Goal: Task Accomplishment & Management: Manage account settings

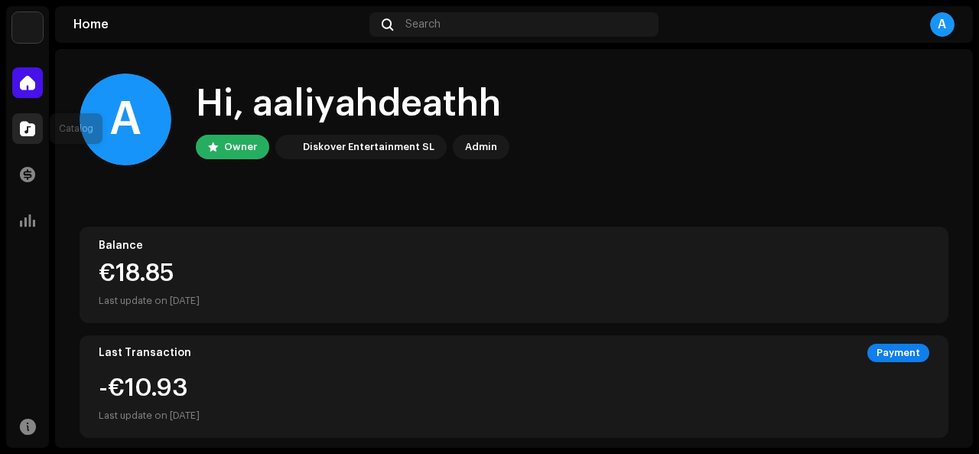
click at [24, 123] on span at bounding box center [27, 128] width 15 height 12
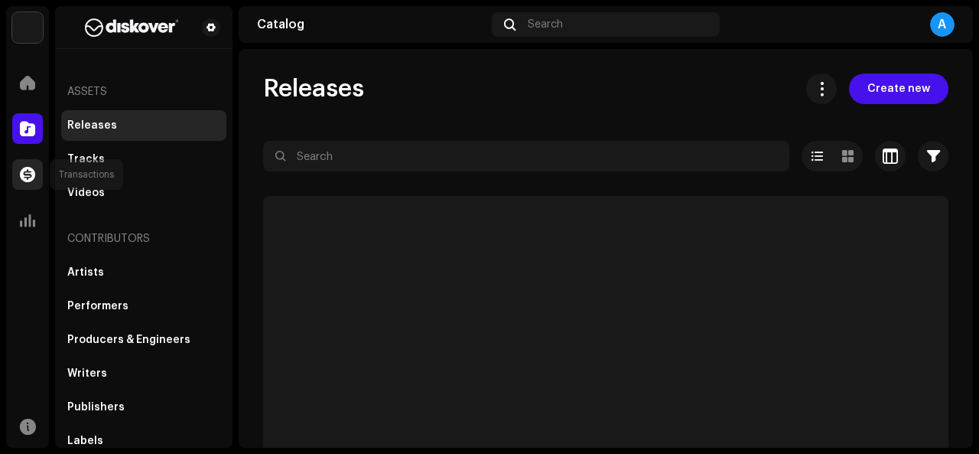
click at [19, 177] on div at bounding box center [27, 174] width 31 height 31
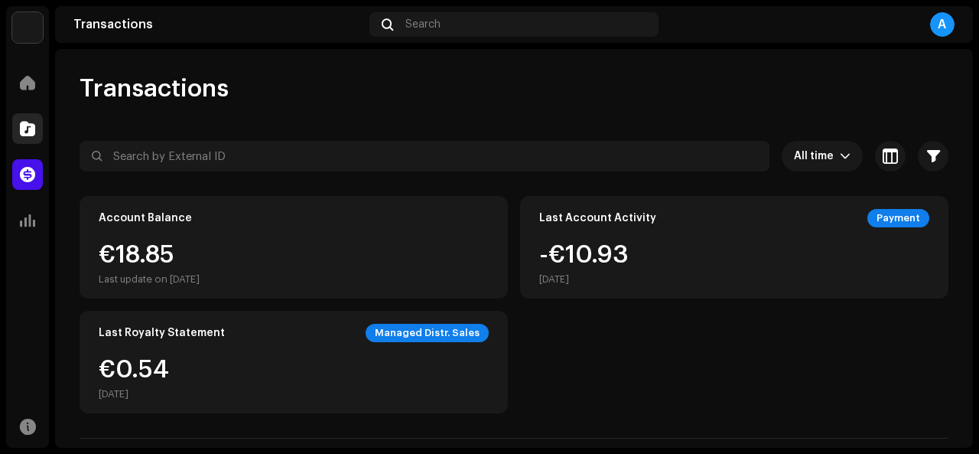
click at [22, 134] on span at bounding box center [27, 128] width 15 height 12
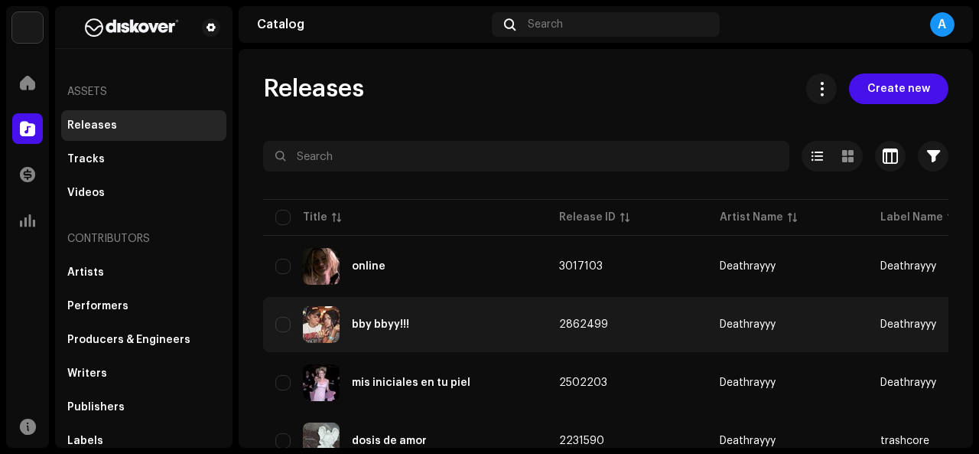
click at [411, 320] on div "bby bbyy!!!" at bounding box center [404, 324] width 259 height 37
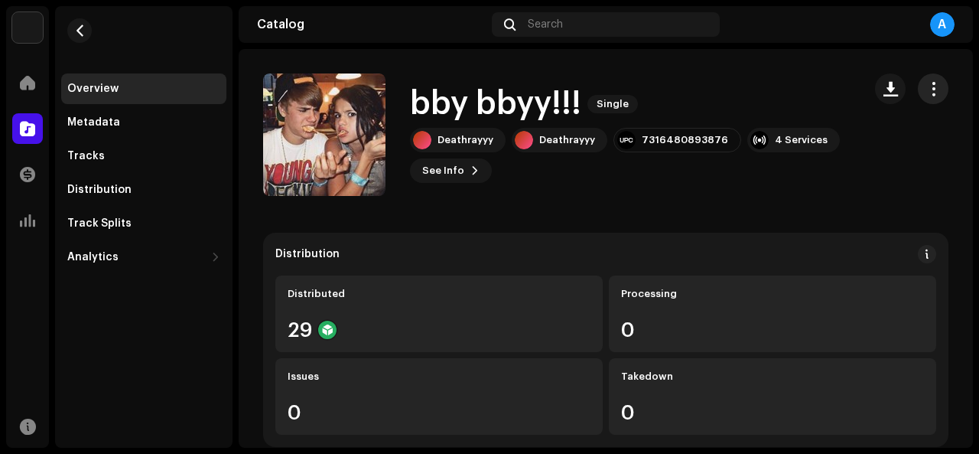
click at [925, 96] on button "button" at bounding box center [933, 88] width 31 height 31
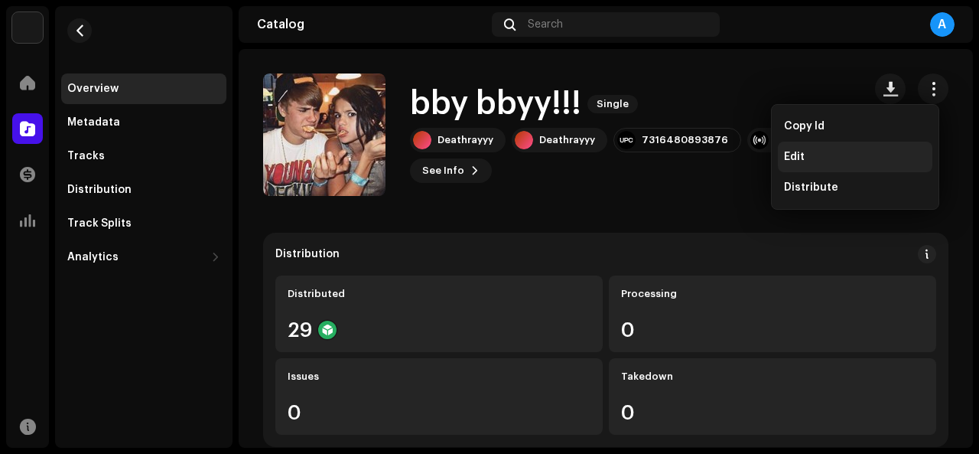
click at [817, 147] on div "Edit" at bounding box center [855, 156] width 155 height 31
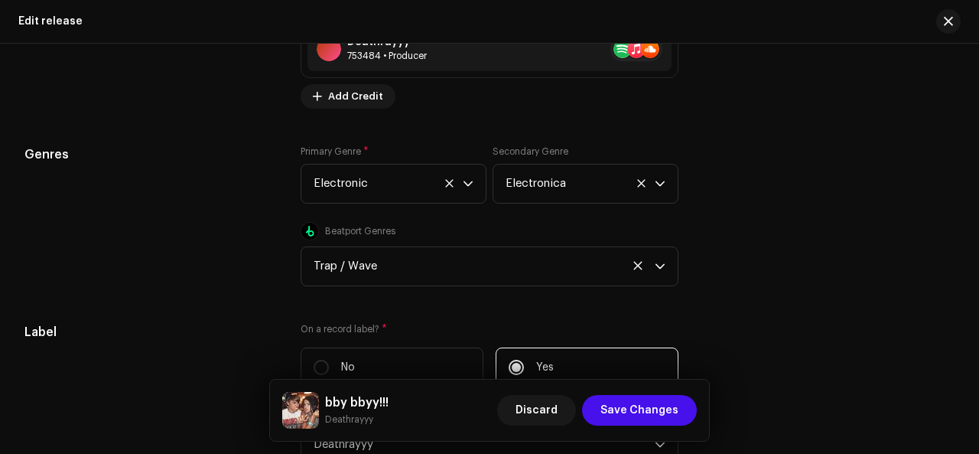
scroll to position [2065, 0]
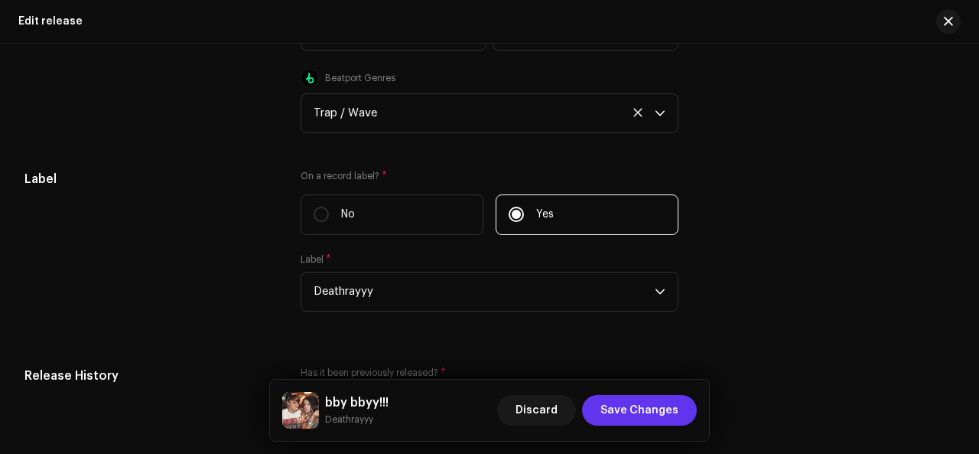
click at [642, 401] on span "Save Changes" at bounding box center [639, 410] width 78 height 31
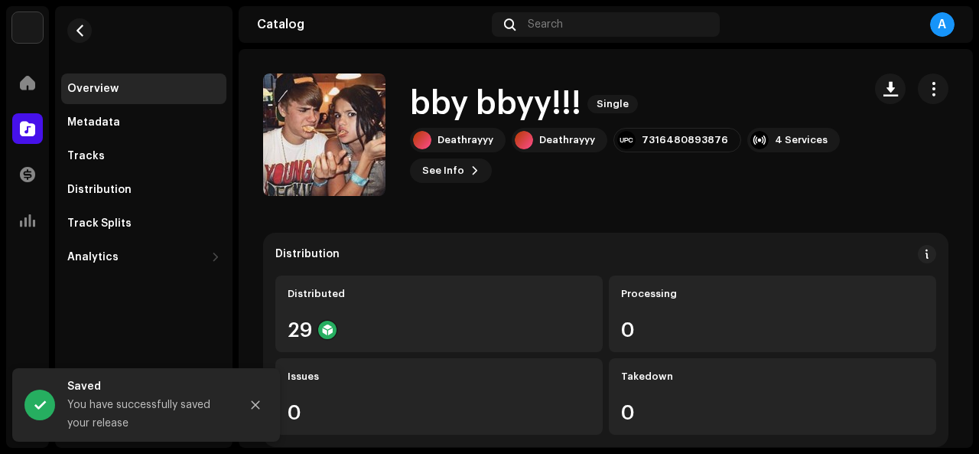
click at [116, 184] on div "Distribution" at bounding box center [99, 190] width 64 height 12
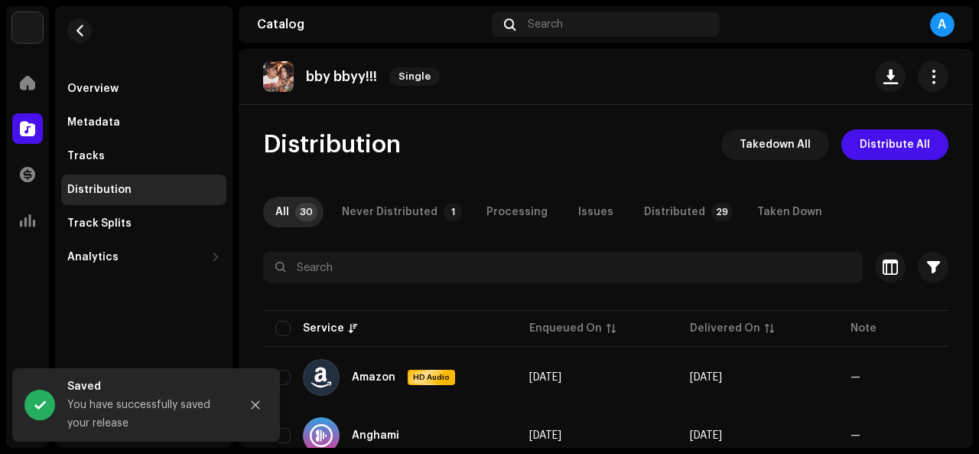
scroll to position [153, 0]
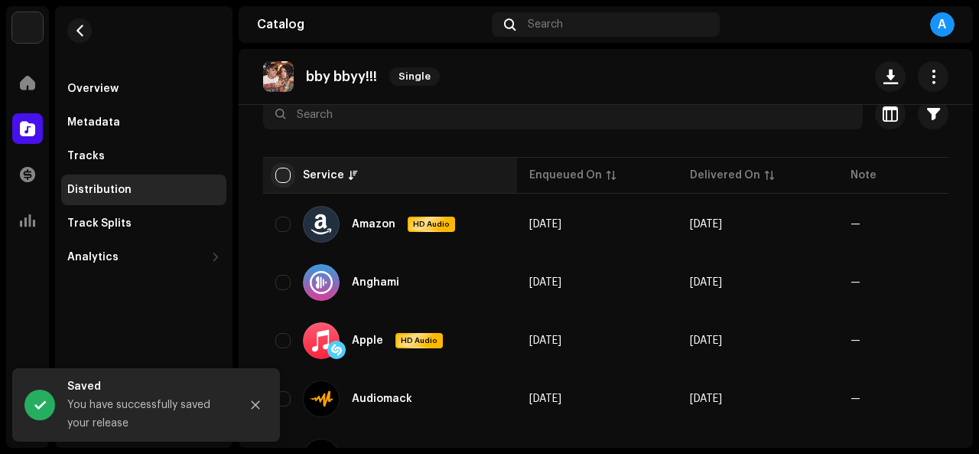
click at [277, 168] on input "checkbox" at bounding box center [282, 175] width 15 height 15
checkbox input "true"
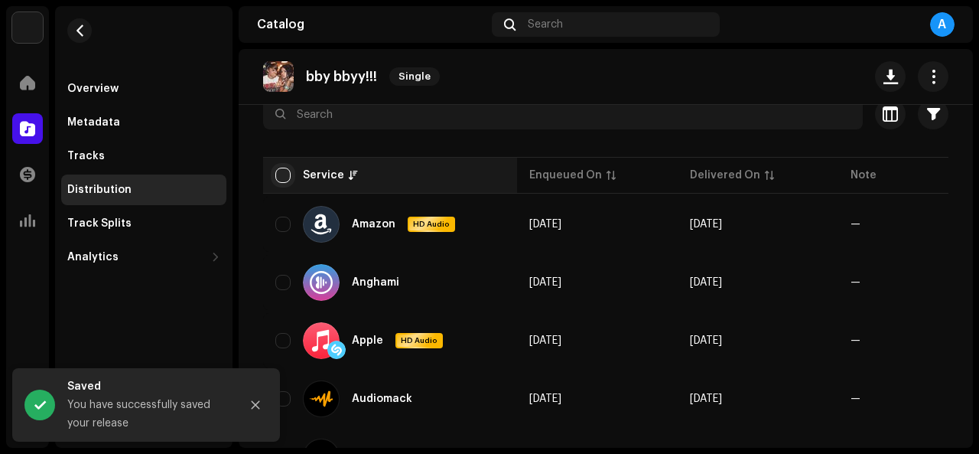
checkbox input "true"
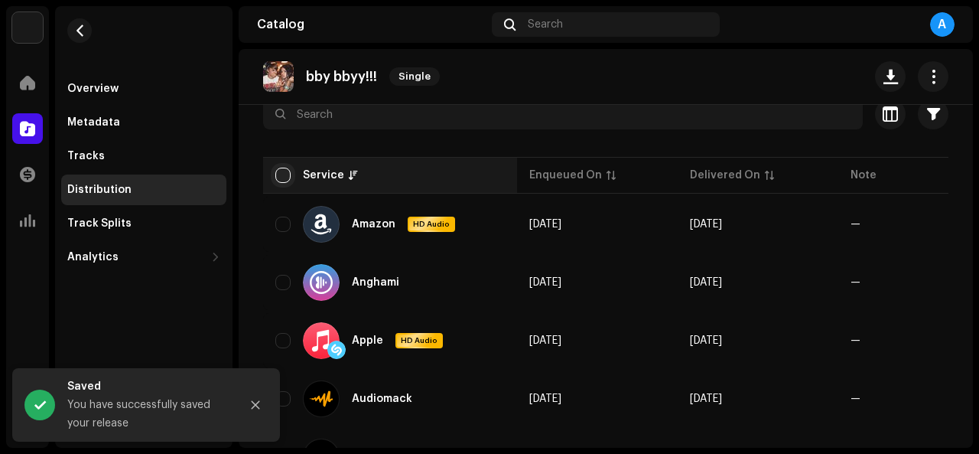
checkbox input "true"
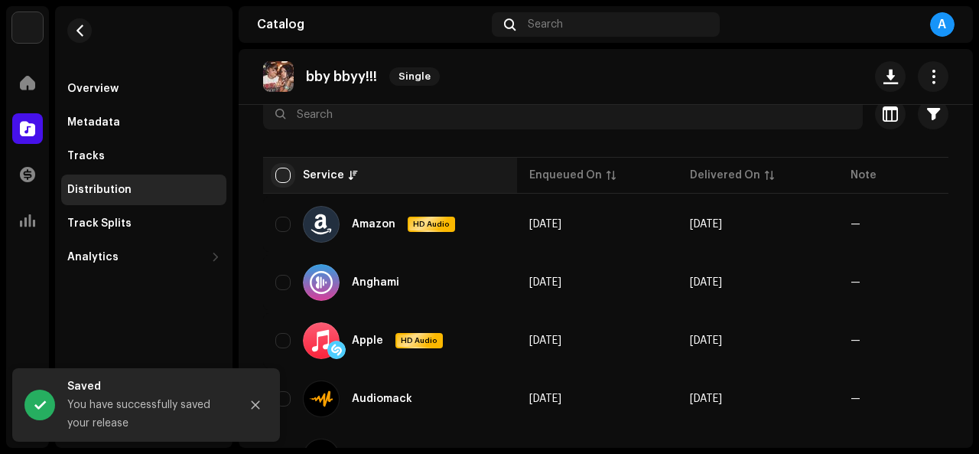
checkbox input "true"
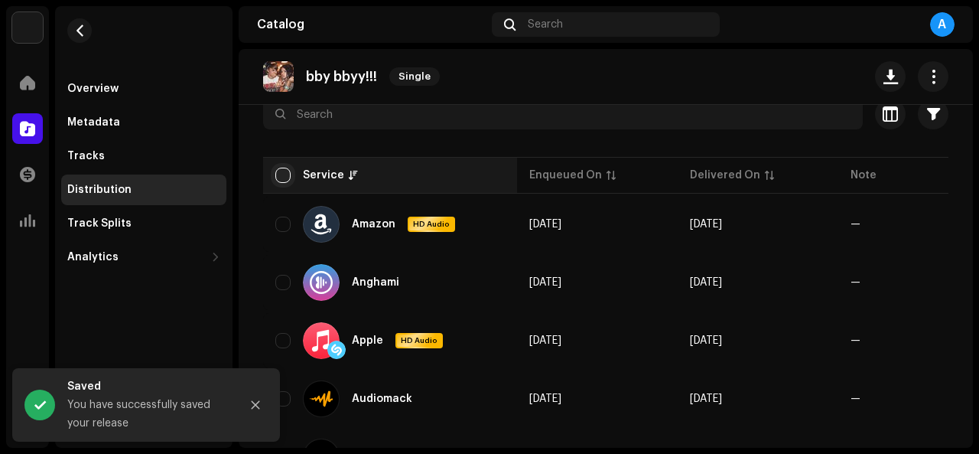
checkbox input "true"
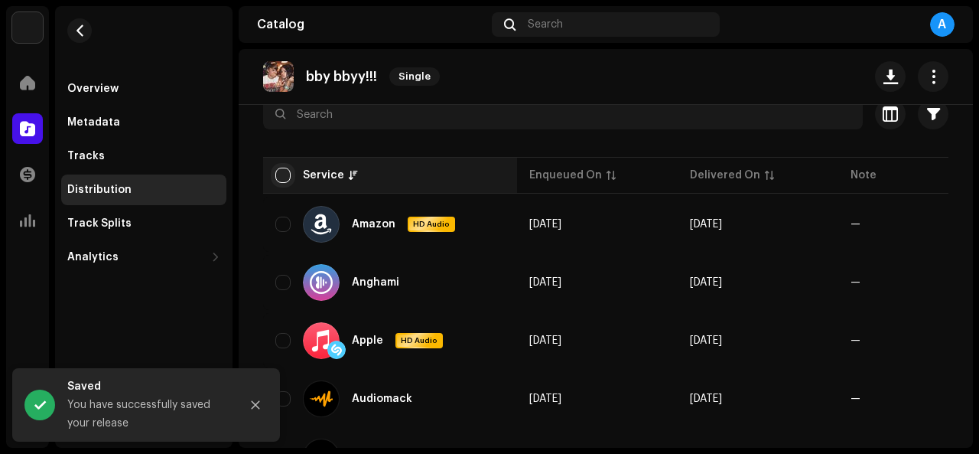
checkbox input "true"
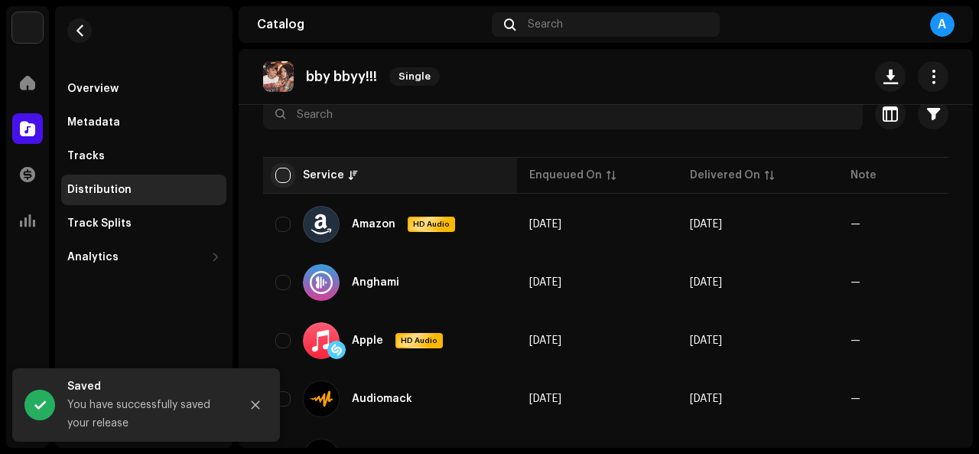
checkbox input "true"
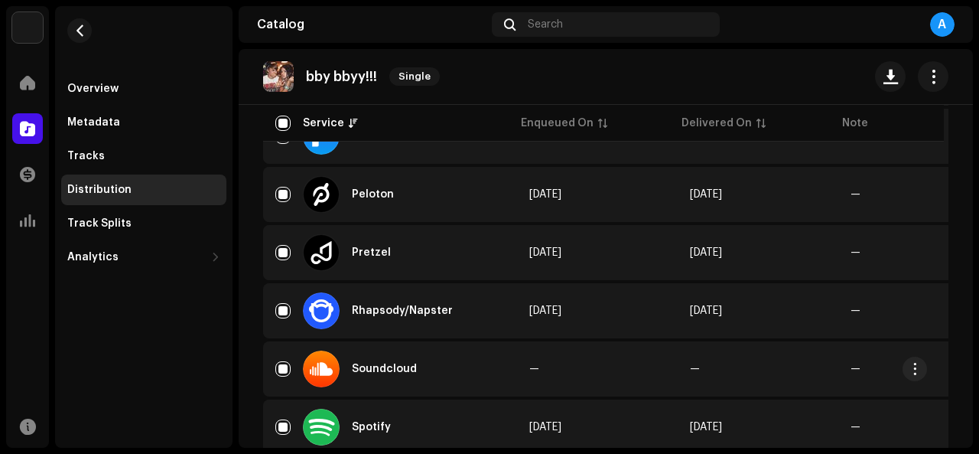
click at [343, 359] on div "Soundcloud" at bounding box center [366, 368] width 126 height 37
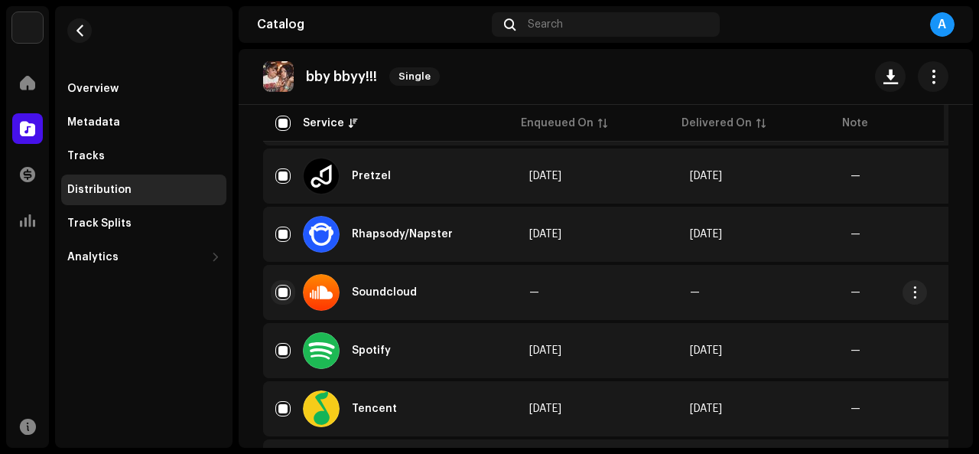
click at [280, 294] on input "Row Selected" at bounding box center [282, 292] width 15 height 15
checkbox input "false"
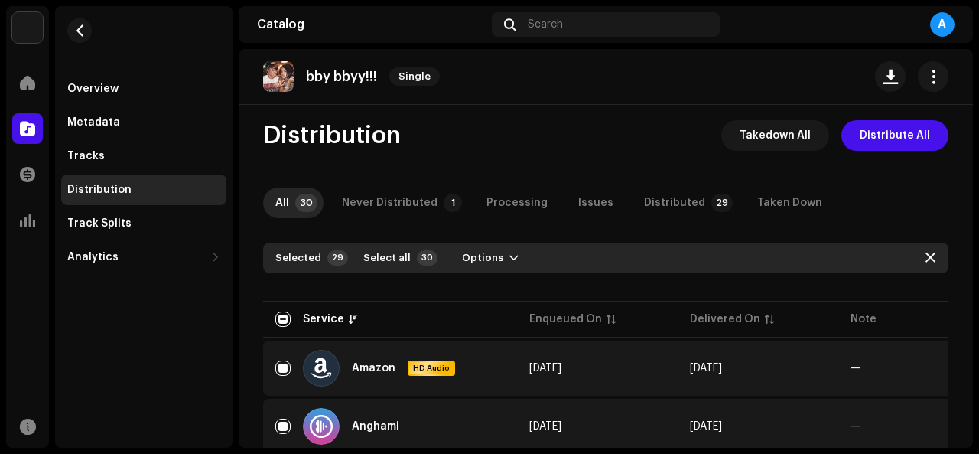
scroll to position [0, 0]
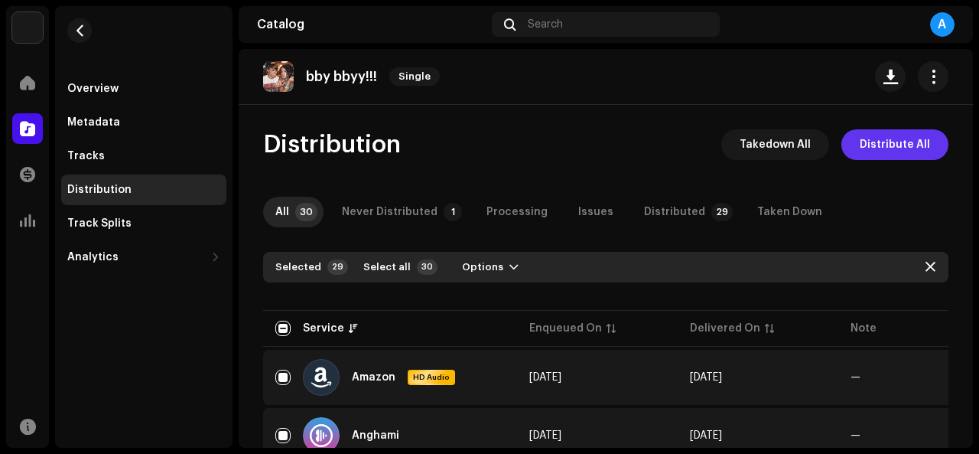
click at [899, 151] on span "Distribute All" at bounding box center [895, 144] width 70 height 31
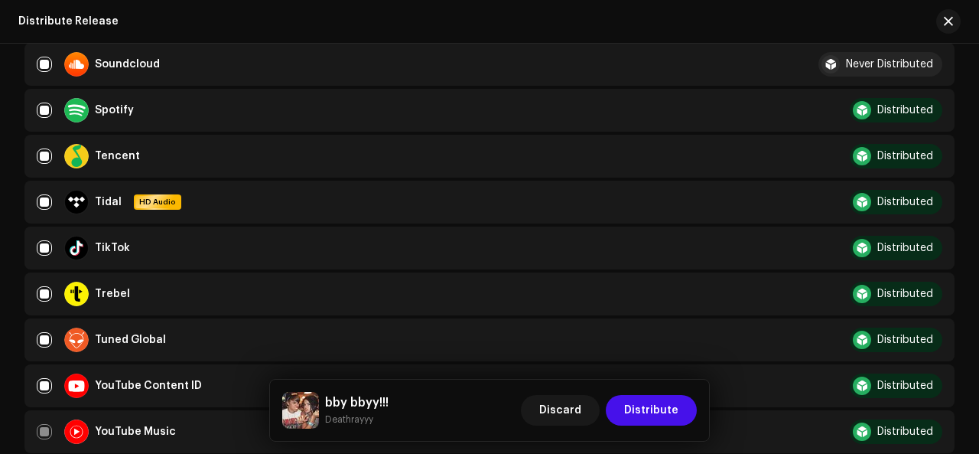
scroll to position [1147, 0]
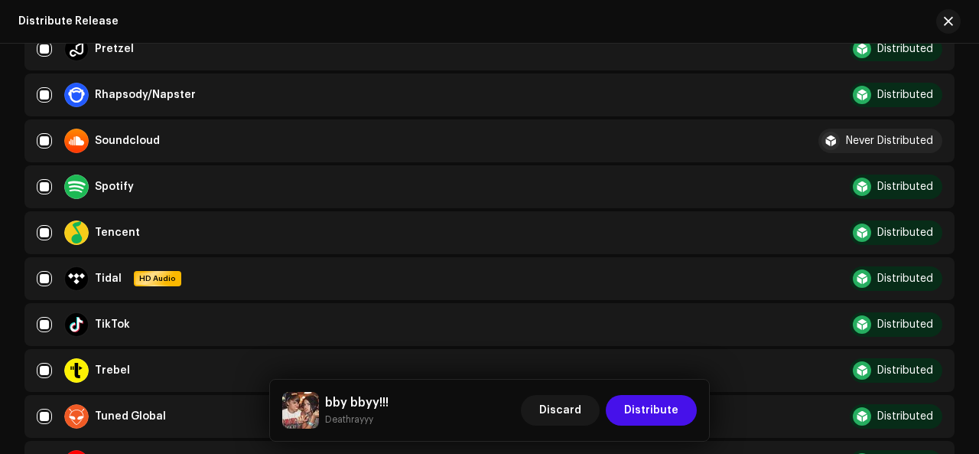
click at [136, 150] on div "Soundcloud" at bounding box center [112, 140] width 96 height 24
click at [139, 142] on div "Soundcloud" at bounding box center [127, 140] width 65 height 11
click at [40, 140] on input "checkbox" at bounding box center [44, 140] width 15 height 15
checkbox input "false"
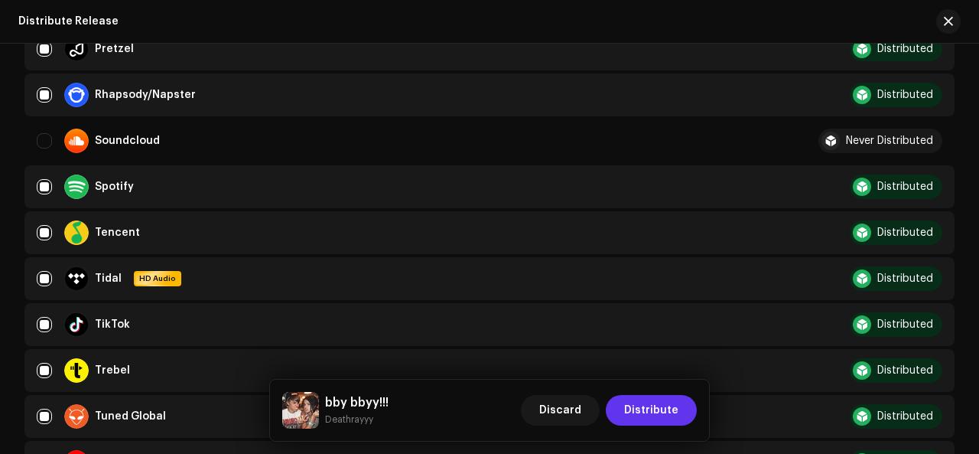
click at [655, 408] on span "Distribute" at bounding box center [651, 410] width 54 height 31
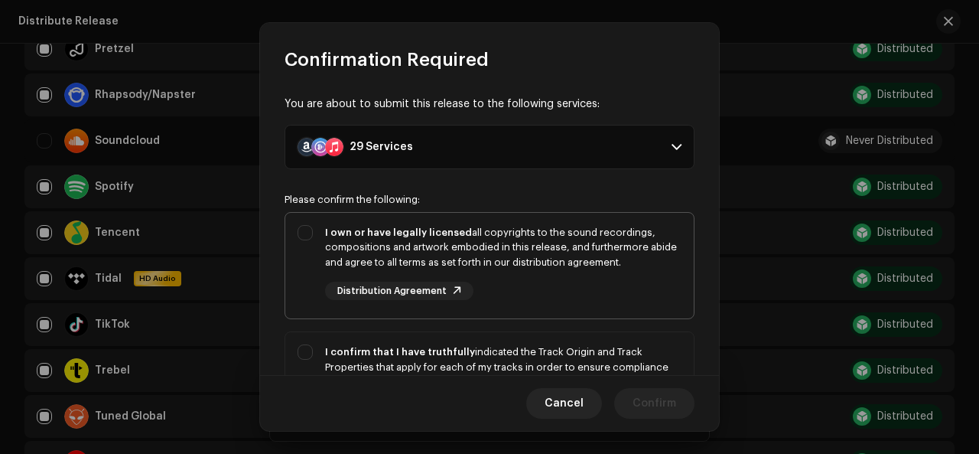
click at [429, 246] on div "I own or have legally licensed all copyrights to the sound recordings, composit…" at bounding box center [503, 247] width 356 height 45
checkbox input "true"
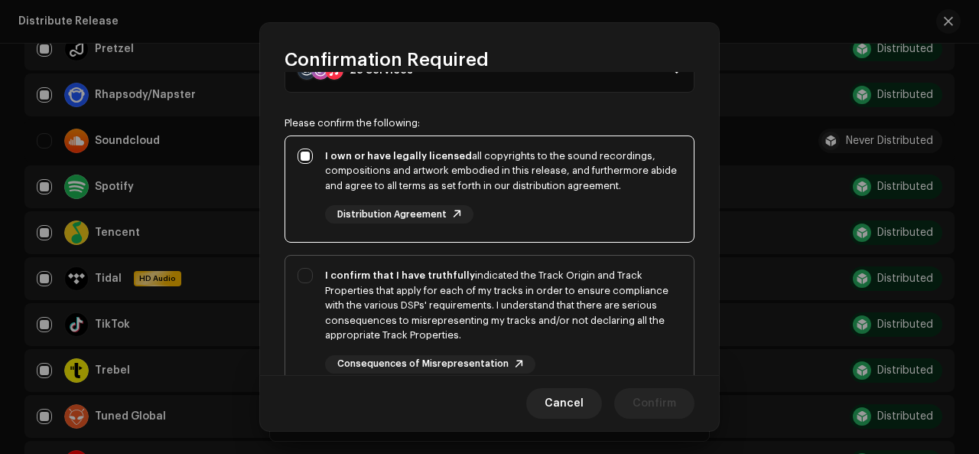
click at [386, 266] on div "I confirm that I have truthfully indicated the Track Origin and Track Propertie…" at bounding box center [489, 320] width 408 height 130
checkbox input "true"
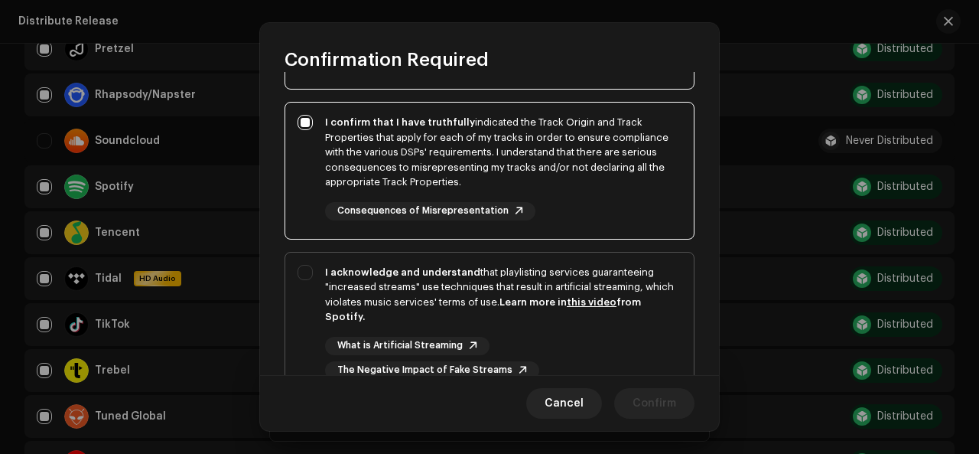
click at [382, 290] on div "I acknowledge and understand that playlisting services guaranteeing "increased …" at bounding box center [503, 295] width 356 height 60
checkbox input "true"
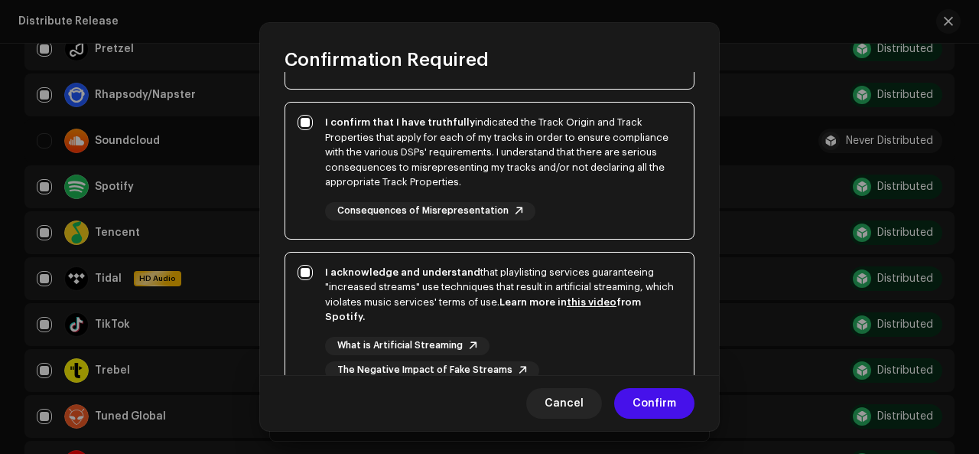
scroll to position [356, 0]
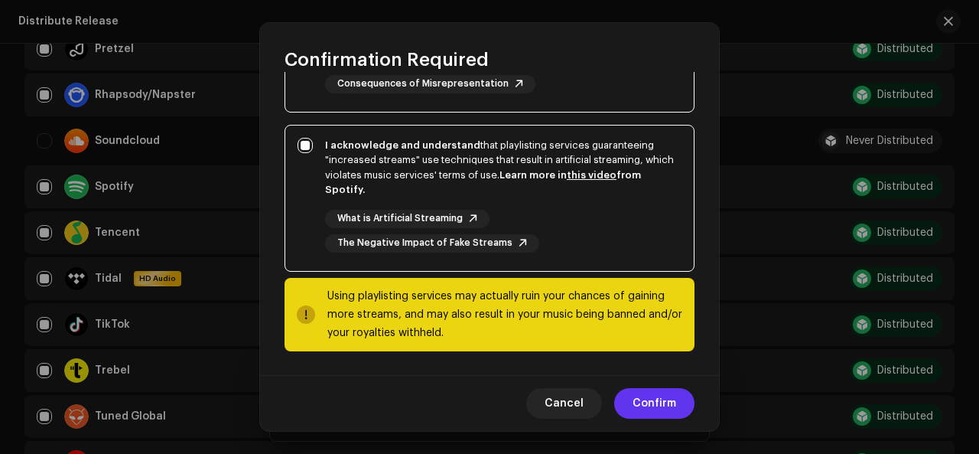
click at [665, 411] on span "Confirm" at bounding box center [655, 403] width 44 height 31
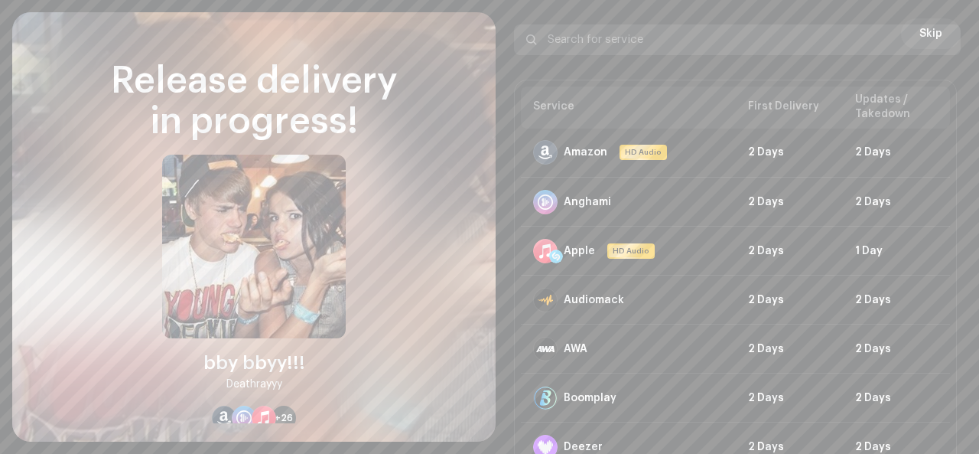
click at [910, 37] on input "text" at bounding box center [737, 39] width 447 height 31
click at [925, 41] on input "text" at bounding box center [737, 39] width 447 height 31
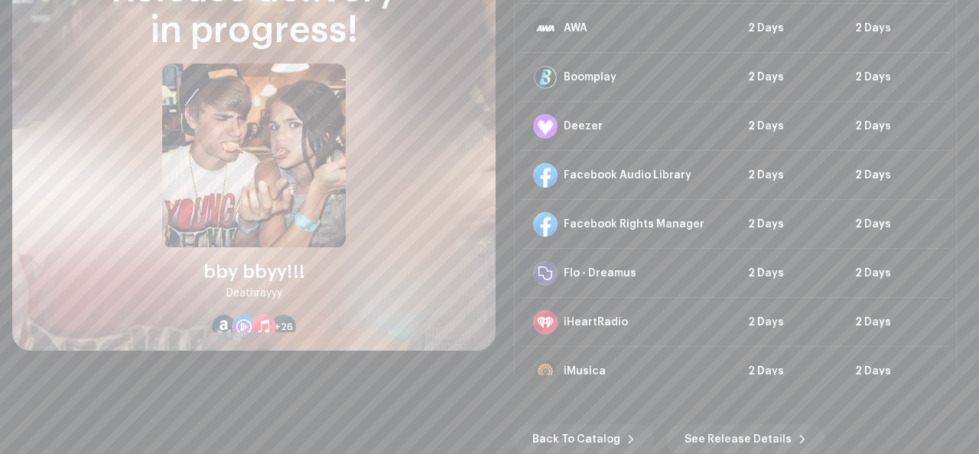
scroll to position [459, 0]
